Goal: Information Seeking & Learning: Learn about a topic

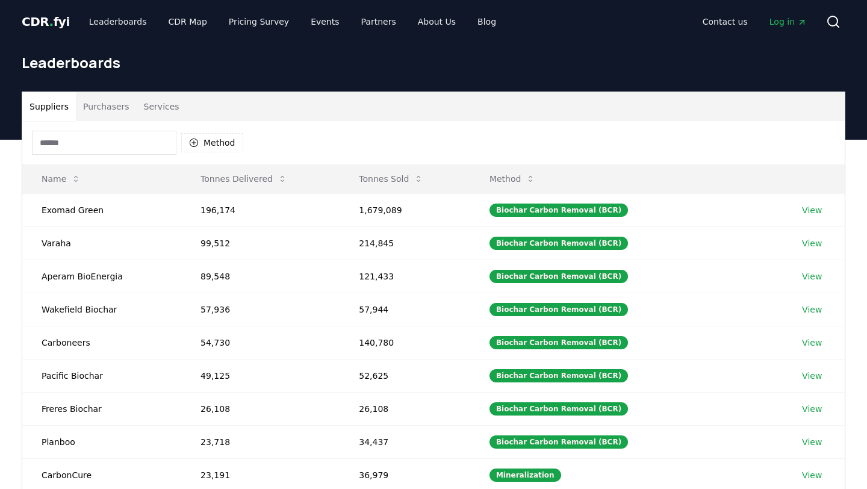
click at [116, 108] on button "Purchasers" at bounding box center [106, 106] width 61 height 29
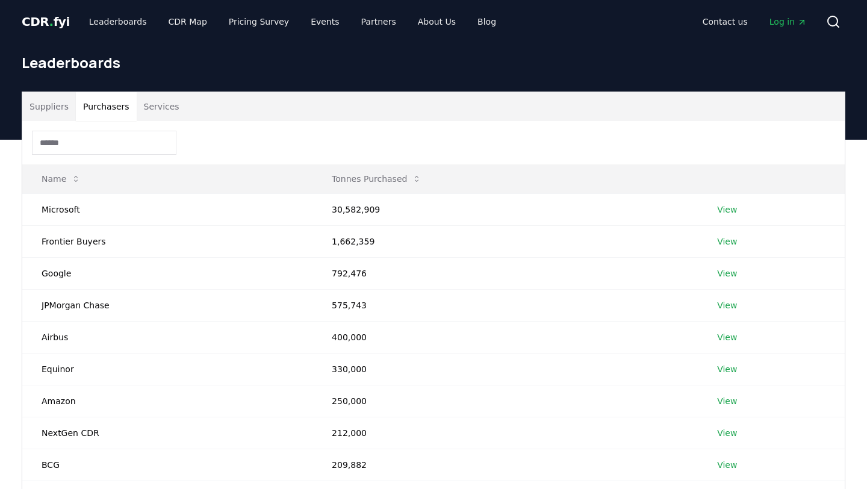
click at [45, 108] on button "Suppliers" at bounding box center [49, 106] width 54 height 29
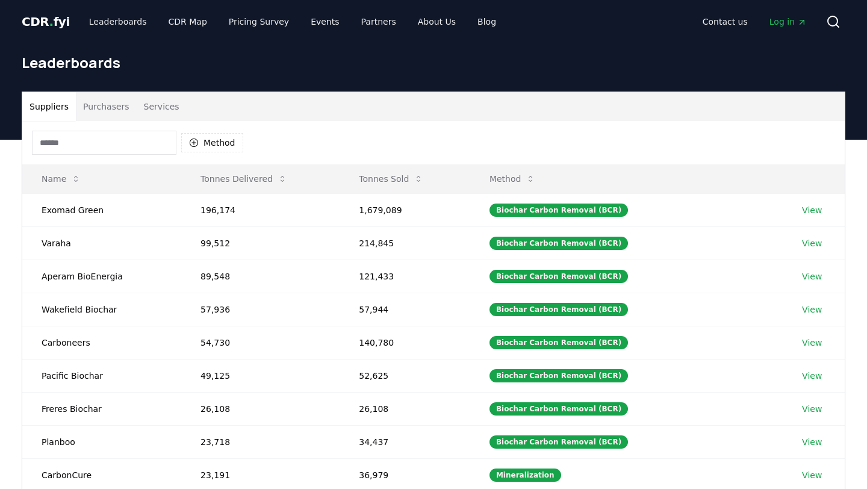
click at [122, 111] on button "Purchasers" at bounding box center [106, 106] width 61 height 29
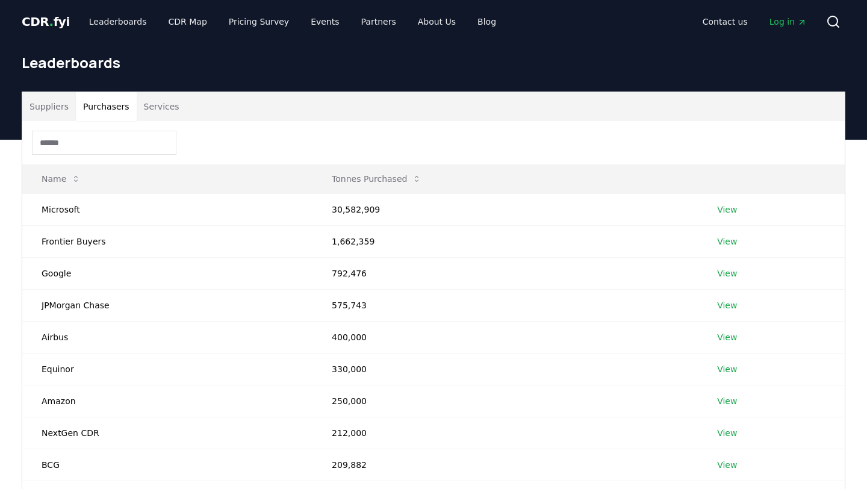
click at [156, 111] on button "Services" at bounding box center [162, 106] width 50 height 29
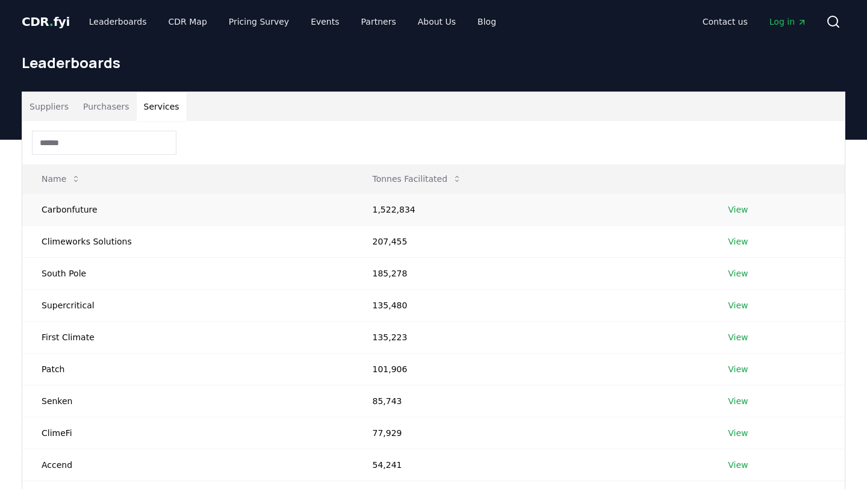
click at [729, 208] on link "View" at bounding box center [738, 209] width 20 height 12
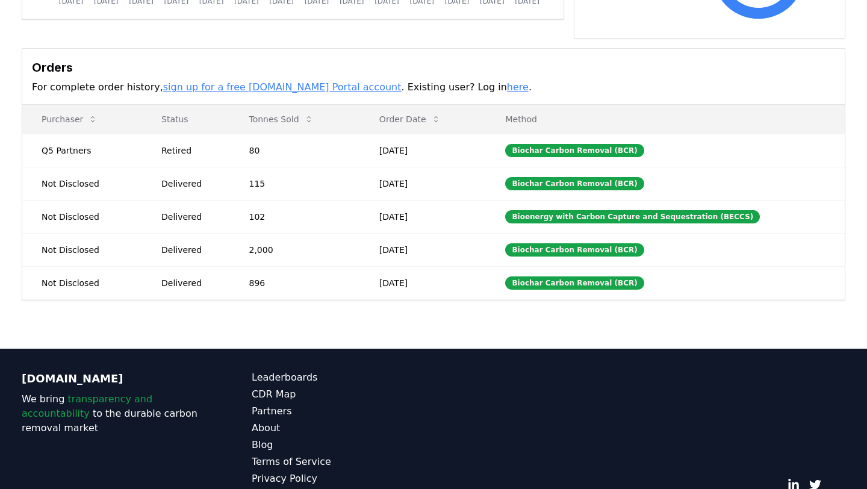
scroll to position [366, 0]
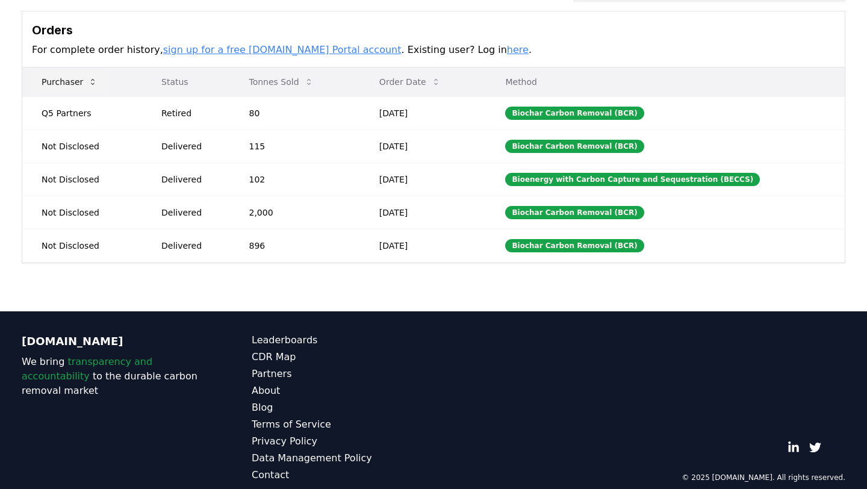
click at [91, 79] on icon at bounding box center [93, 82] width 4 height 6
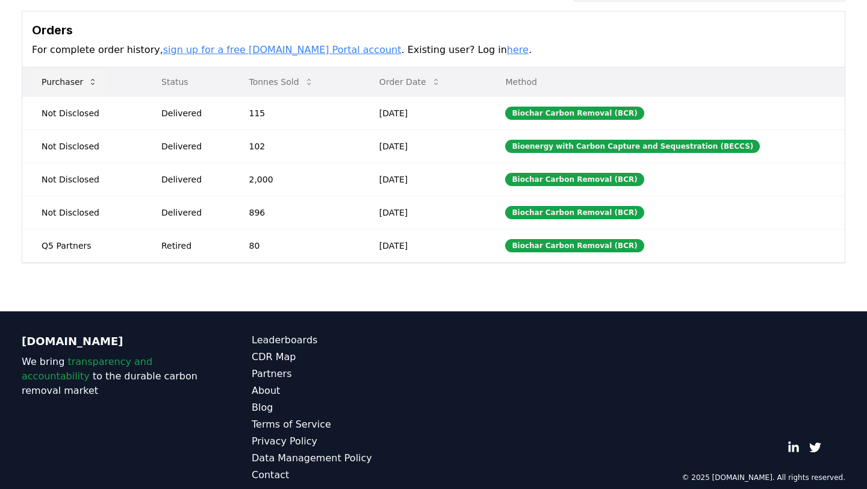
click at [91, 79] on icon at bounding box center [93, 82] width 4 height 6
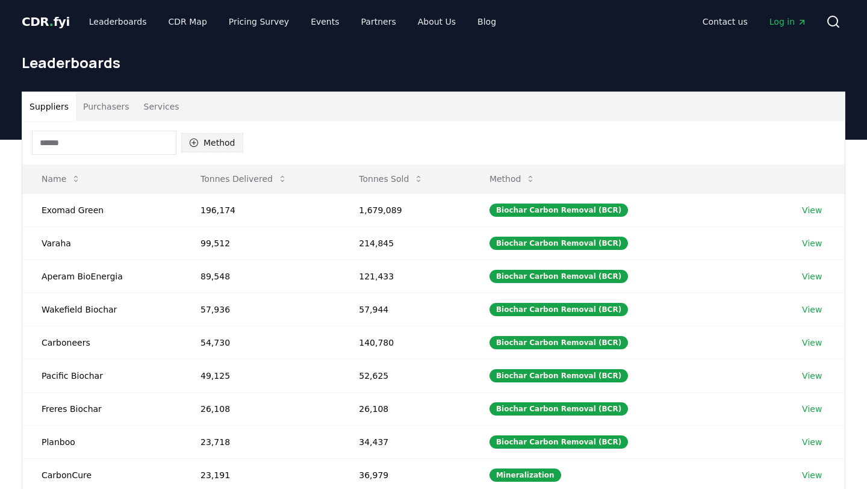
click at [212, 147] on button "Method" at bounding box center [212, 142] width 62 height 19
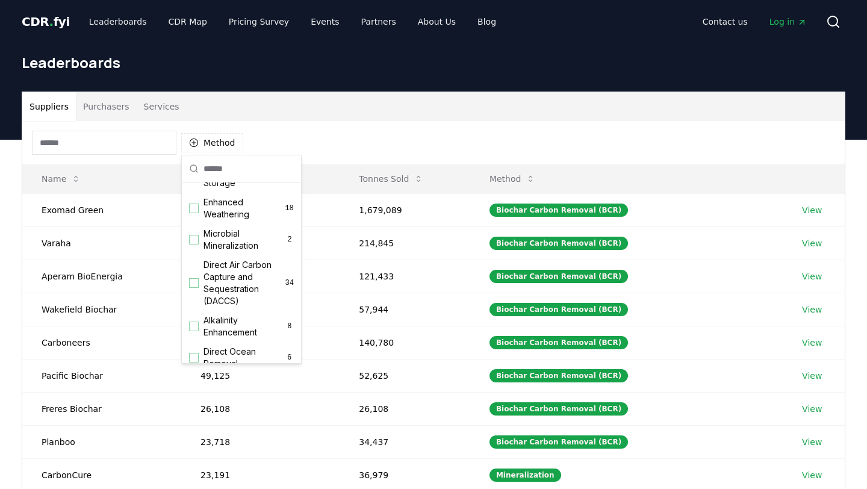
scroll to position [331, 0]
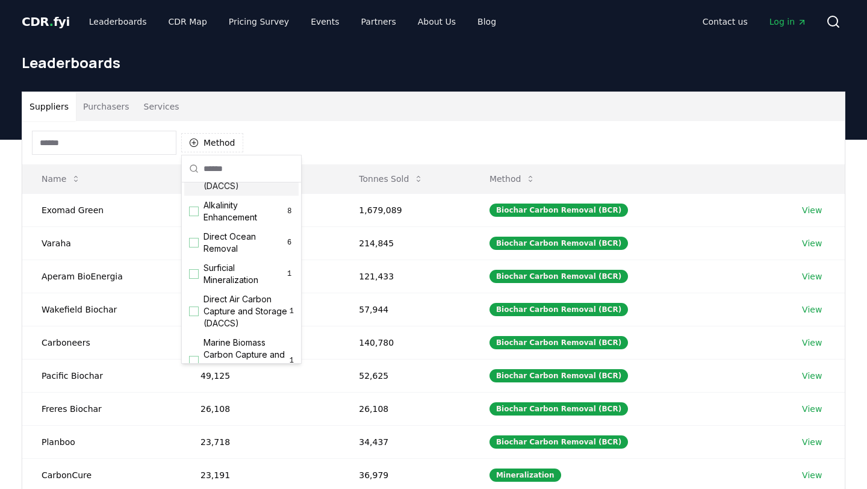
click at [284, 151] on div "Method" at bounding box center [433, 142] width 822 height 43
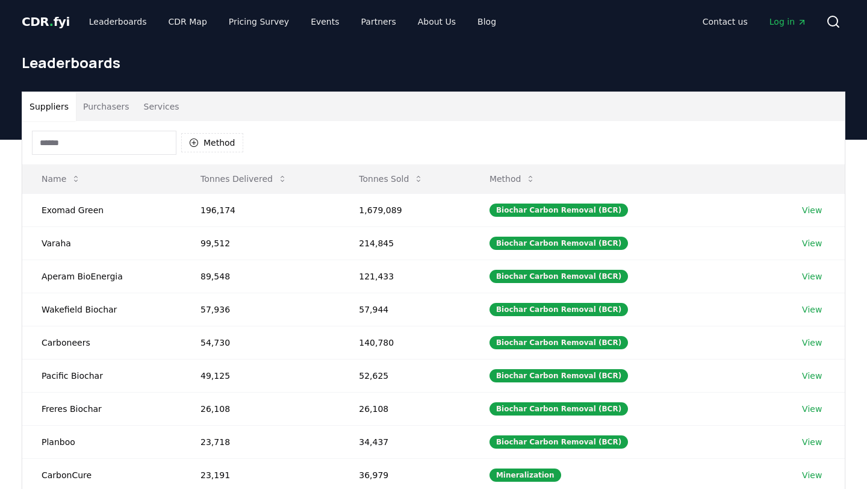
click at [107, 100] on button "Purchasers" at bounding box center [106, 106] width 61 height 29
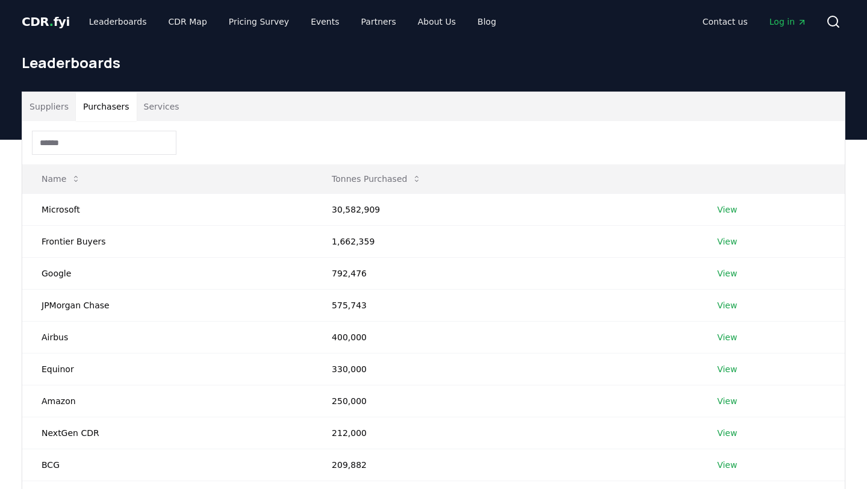
click at [148, 105] on button "Services" at bounding box center [162, 106] width 50 height 29
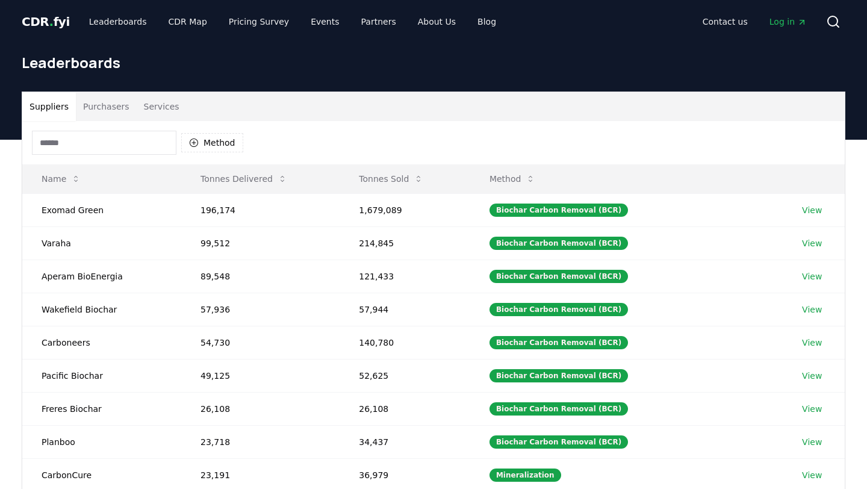
click at [64, 110] on button "Suppliers" at bounding box center [49, 106] width 54 height 29
click at [100, 110] on button "Purchasers" at bounding box center [106, 106] width 61 height 29
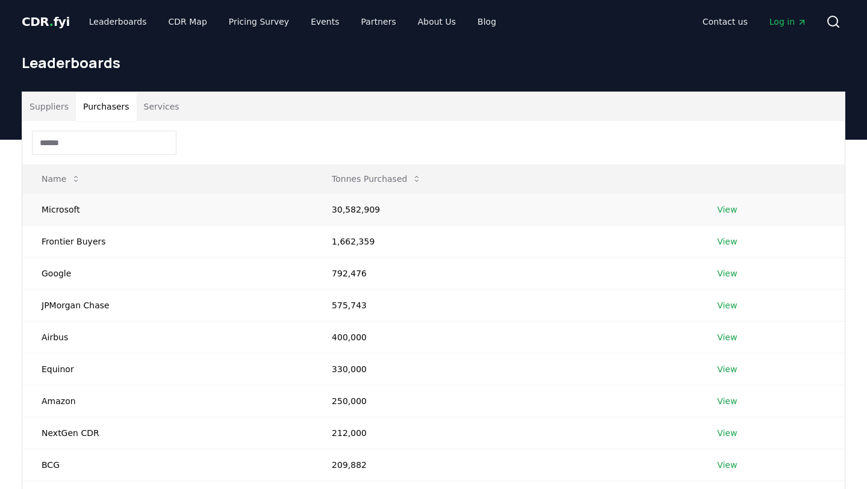
click at [739, 214] on td "View" at bounding box center [771, 209] width 147 height 32
click at [730, 211] on link "View" at bounding box center [727, 209] width 20 height 12
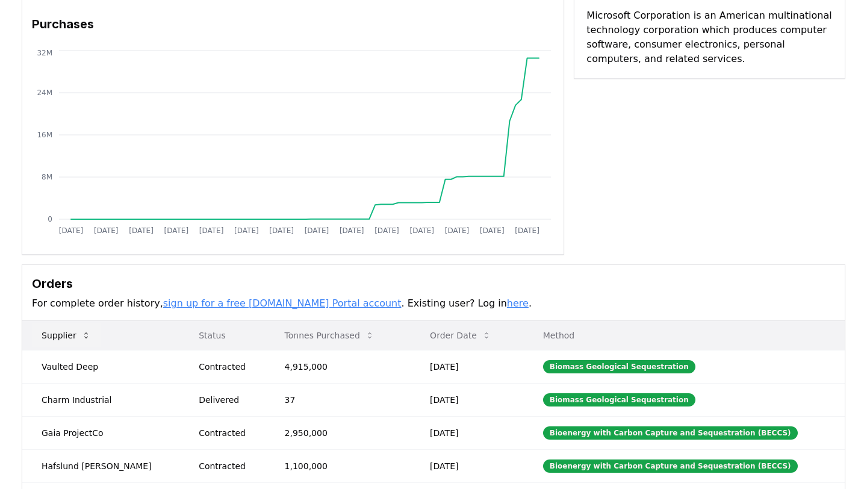
scroll to position [108, 0]
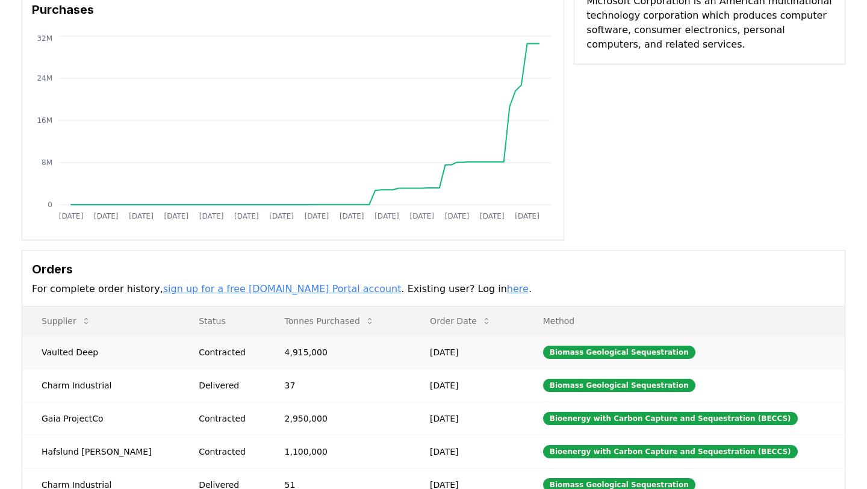
click at [73, 349] on td "Vaulted Deep" at bounding box center [100, 351] width 157 height 33
copy td "Vaulted Deep"
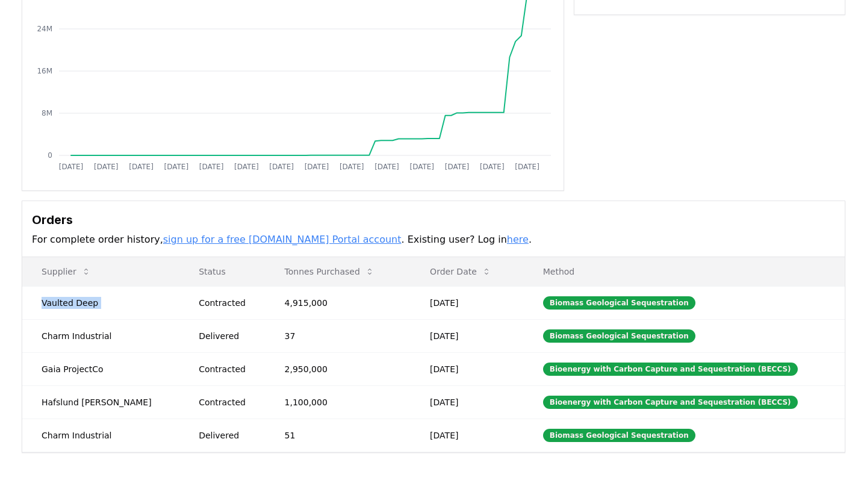
scroll to position [214, 0]
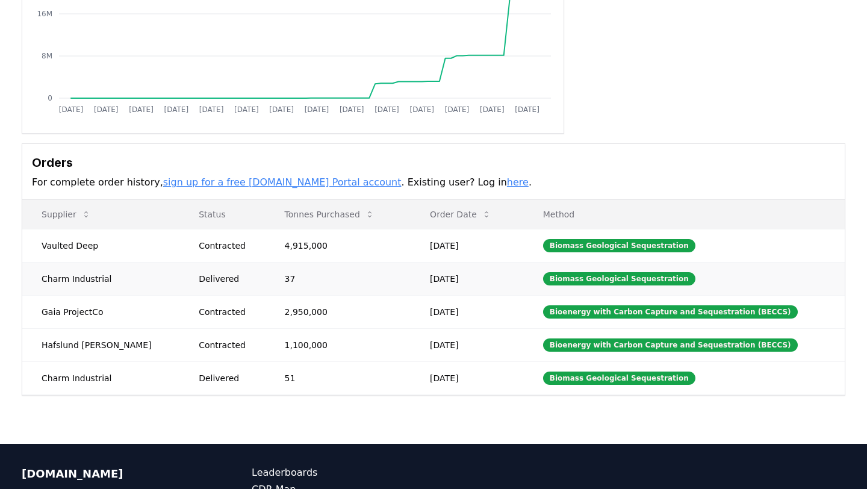
click at [410, 264] on td "Jul 16, 2025" at bounding box center [466, 278] width 113 height 33
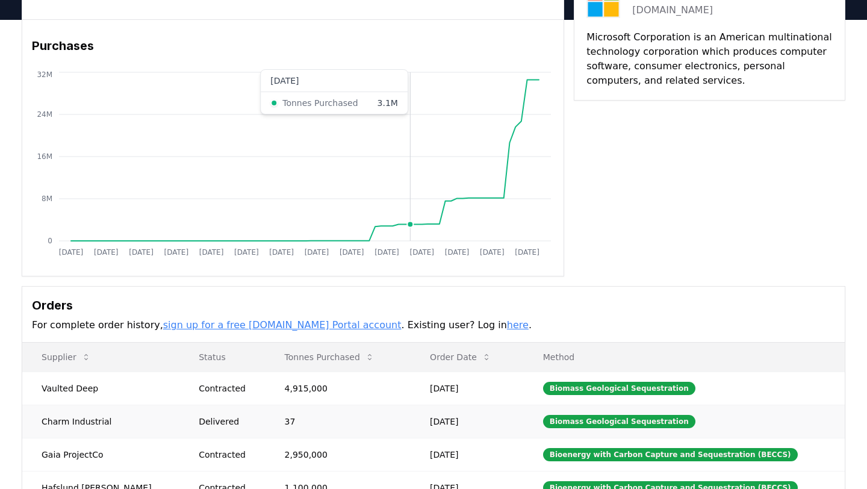
scroll to position [0, 0]
